Goal: Information Seeking & Learning: Learn about a topic

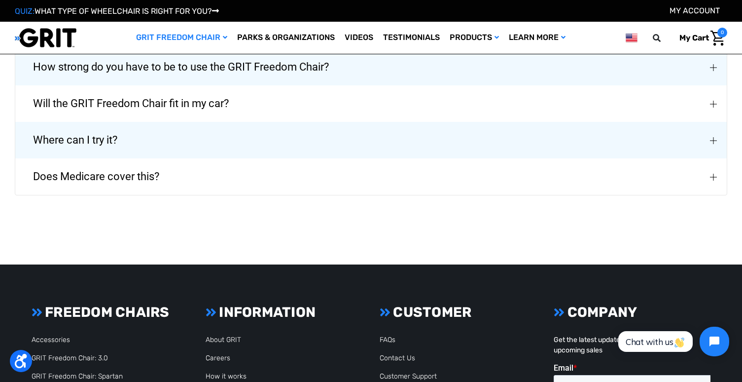
scroll to position [1397, 0]
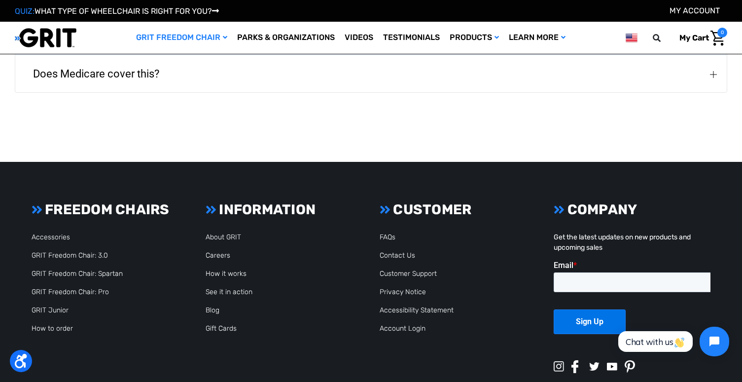
drag, startPoint x: 130, startPoint y: 75, endPoint x: 211, endPoint y: 74, distance: 80.9
click at [130, 74] on span "Does Medicare cover this?" at bounding box center [96, 74] width 156 height 36
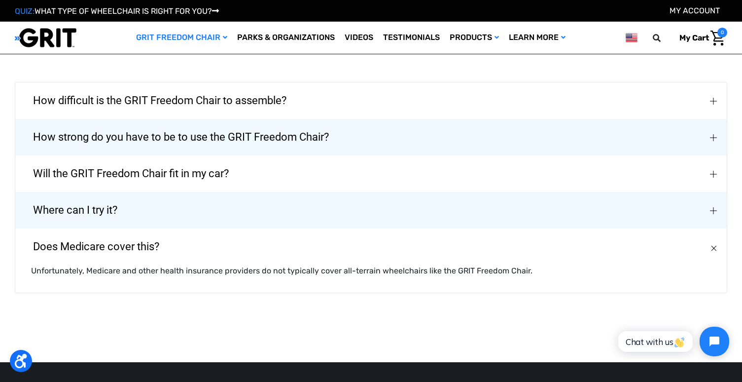
scroll to position [1223, 0]
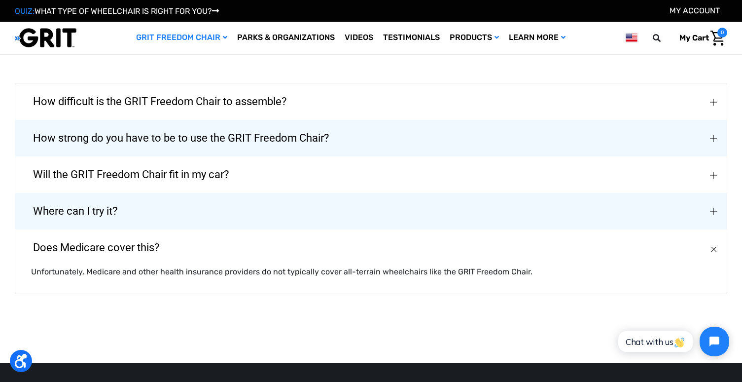
click at [163, 170] on span "Will the GRIT Freedom Chair fit in my car?" at bounding box center [130, 175] width 225 height 36
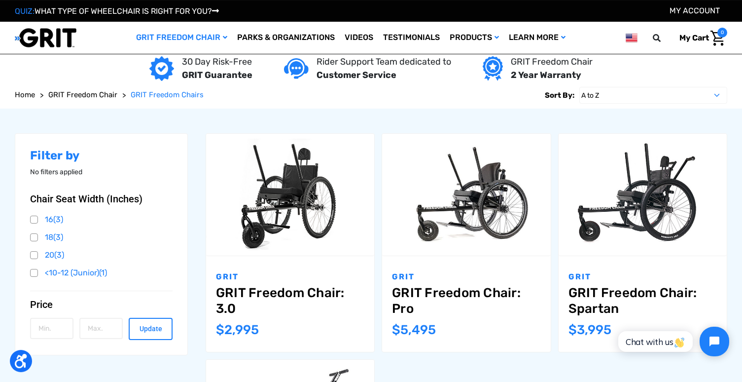
scroll to position [0, 0]
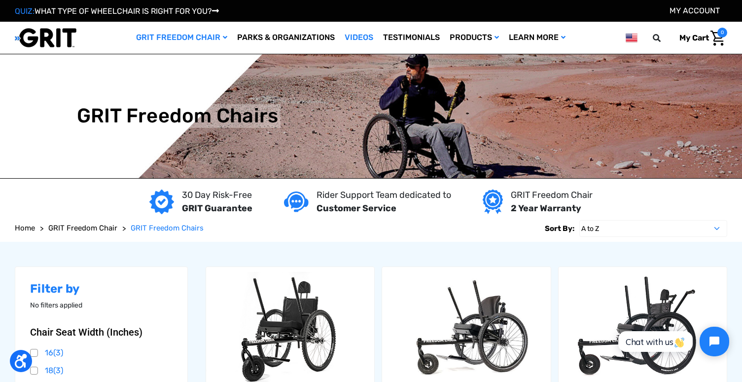
click at [358, 36] on link "Videos" at bounding box center [359, 38] width 38 height 32
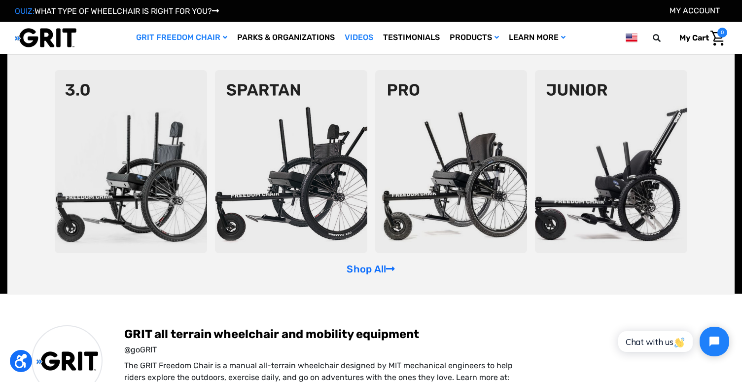
click at [155, 36] on link "GRIT Freedom Chair" at bounding box center [181, 38] width 101 height 32
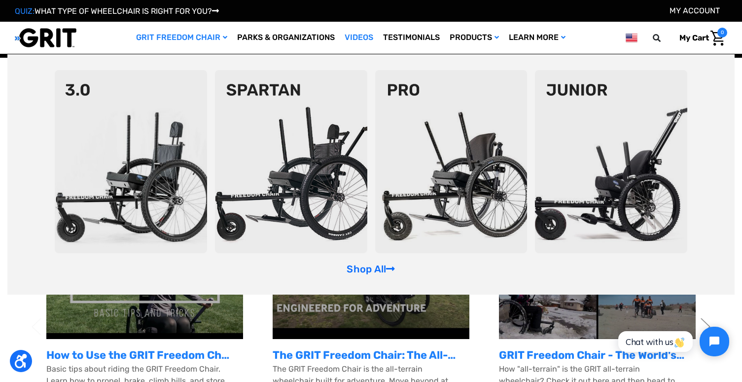
scroll to position [103, 0]
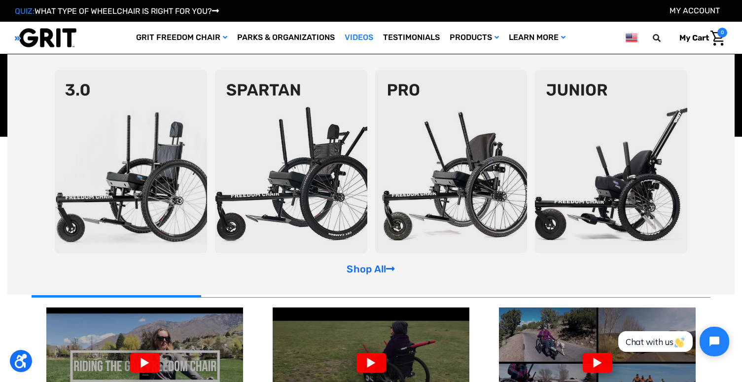
click at [364, 358] on div at bounding box center [372, 363] width 30 height 20
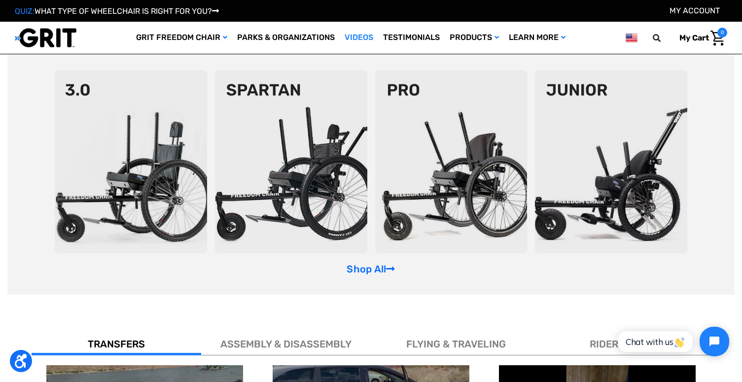
scroll to position [410, 0]
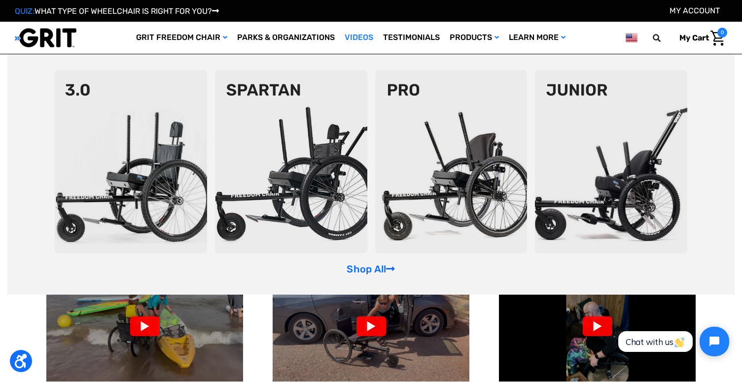
click at [374, 316] on div at bounding box center [372, 326] width 30 height 20
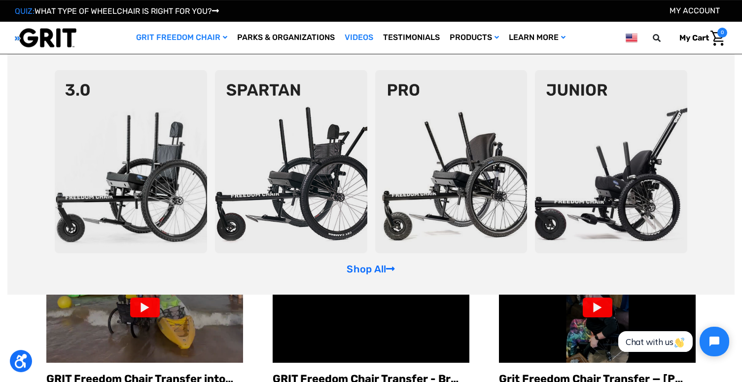
scroll to position [434, 0]
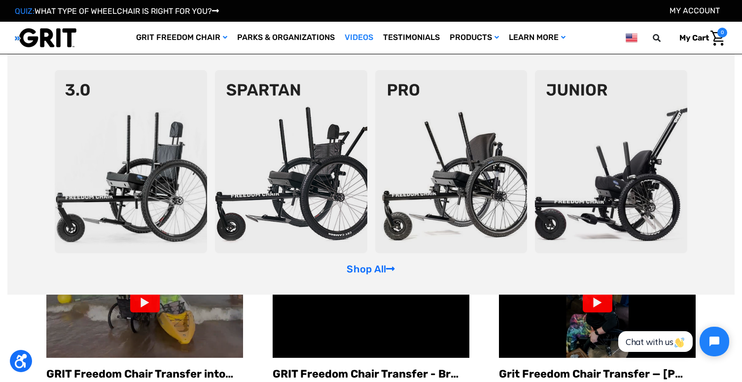
click at [386, 365] on p "GRIT Freedom Chair Transfer - Brittany - T12 Incomplete SCI" at bounding box center [371, 373] width 197 height 16
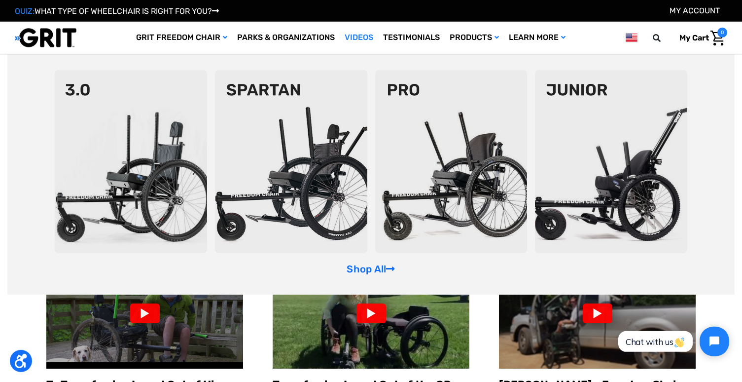
scroll to position [592, 0]
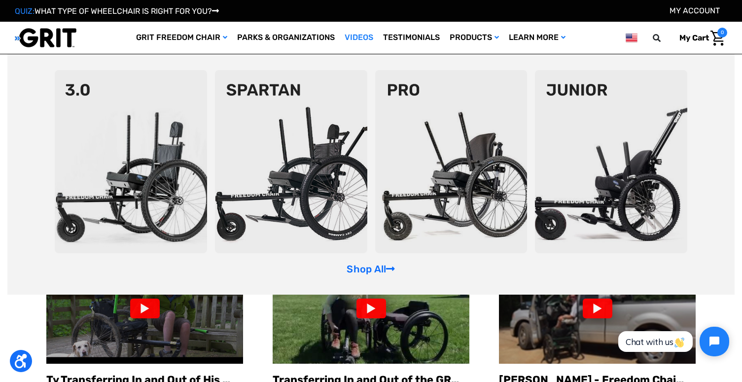
click at [375, 298] on div at bounding box center [372, 308] width 30 height 20
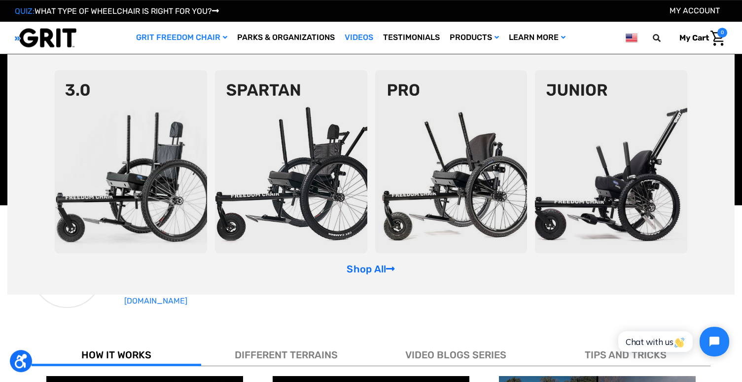
scroll to position [6, 0]
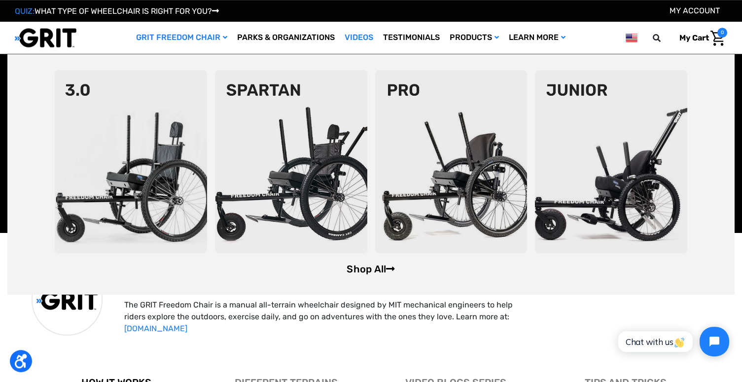
click at [380, 268] on link "Shop All" at bounding box center [371, 269] width 48 height 12
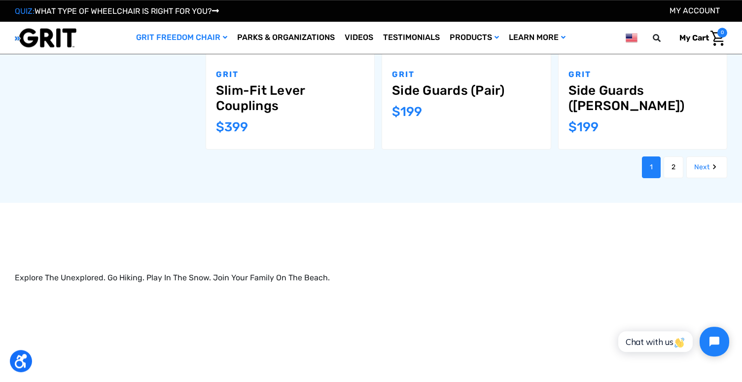
scroll to position [1184, 0]
click at [358, 27] on link "Videos" at bounding box center [359, 38] width 38 height 32
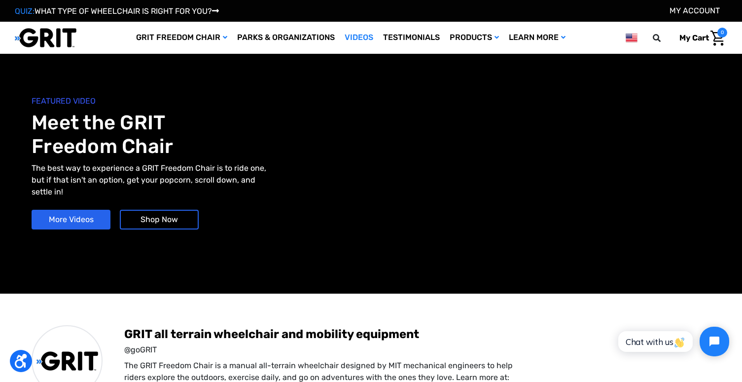
click at [317, 72] on div "FEATURED VIDEO Meet the GRIT Freedom Chair The best way to experience a GRIT Fr…" at bounding box center [371, 173] width 742 height 239
click at [346, 37] on link "Videos" at bounding box center [359, 38] width 38 height 32
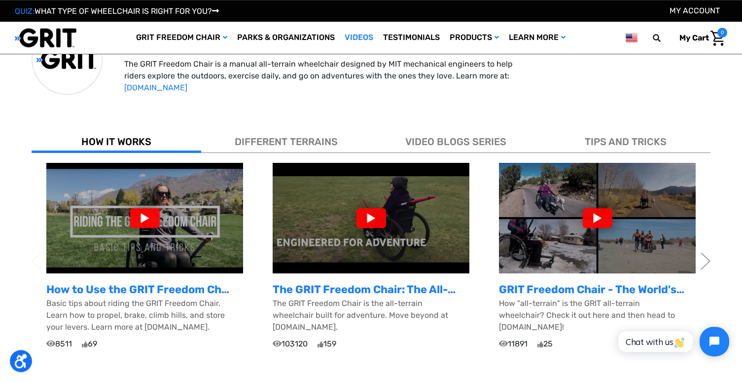
scroll to position [253, 0]
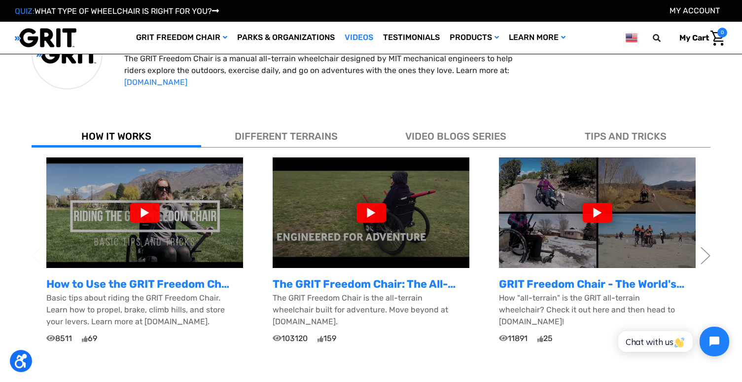
click at [140, 203] on div at bounding box center [145, 213] width 30 height 20
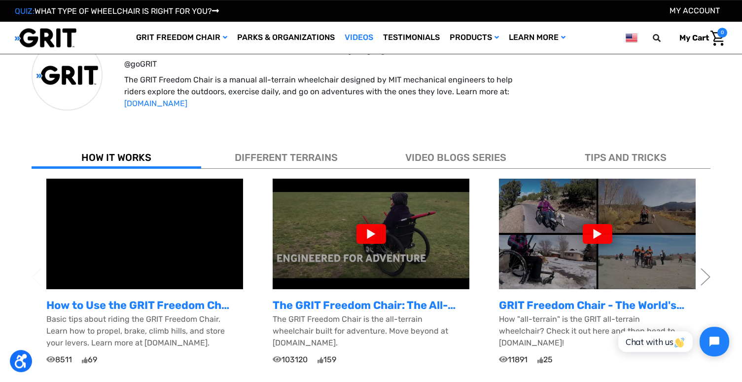
scroll to position [229, 0]
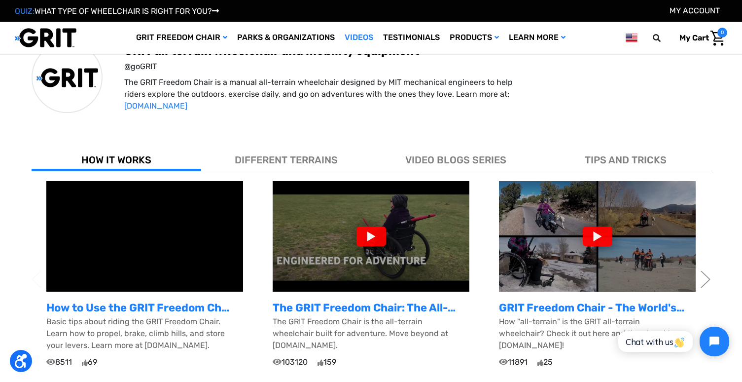
drag, startPoint x: 680, startPoint y: 106, endPoint x: 750, endPoint y: 170, distance: 95.0
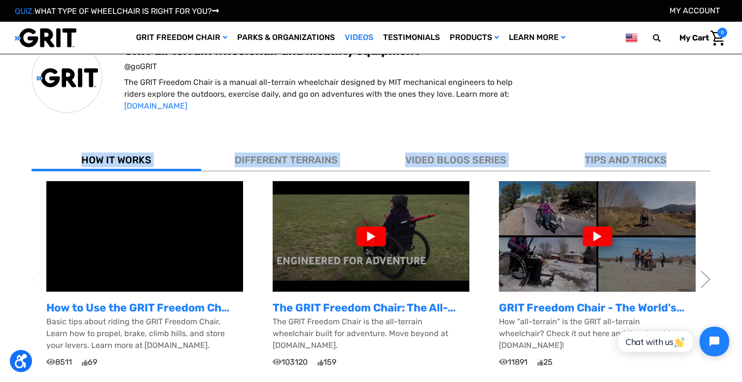
click at [673, 90] on div "GRIT all terrain wheelchair and mobility equipment @goGRIT The GRIT Freedom Cha…" at bounding box center [417, 77] width 586 height 69
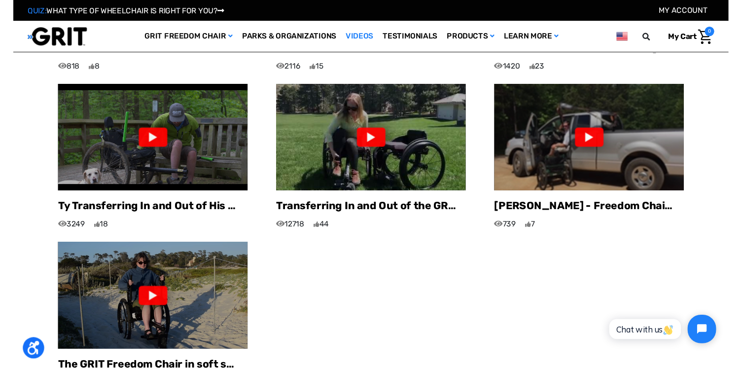
scroll to position [742, 0]
